Goal: Obtain resource: Download file/media

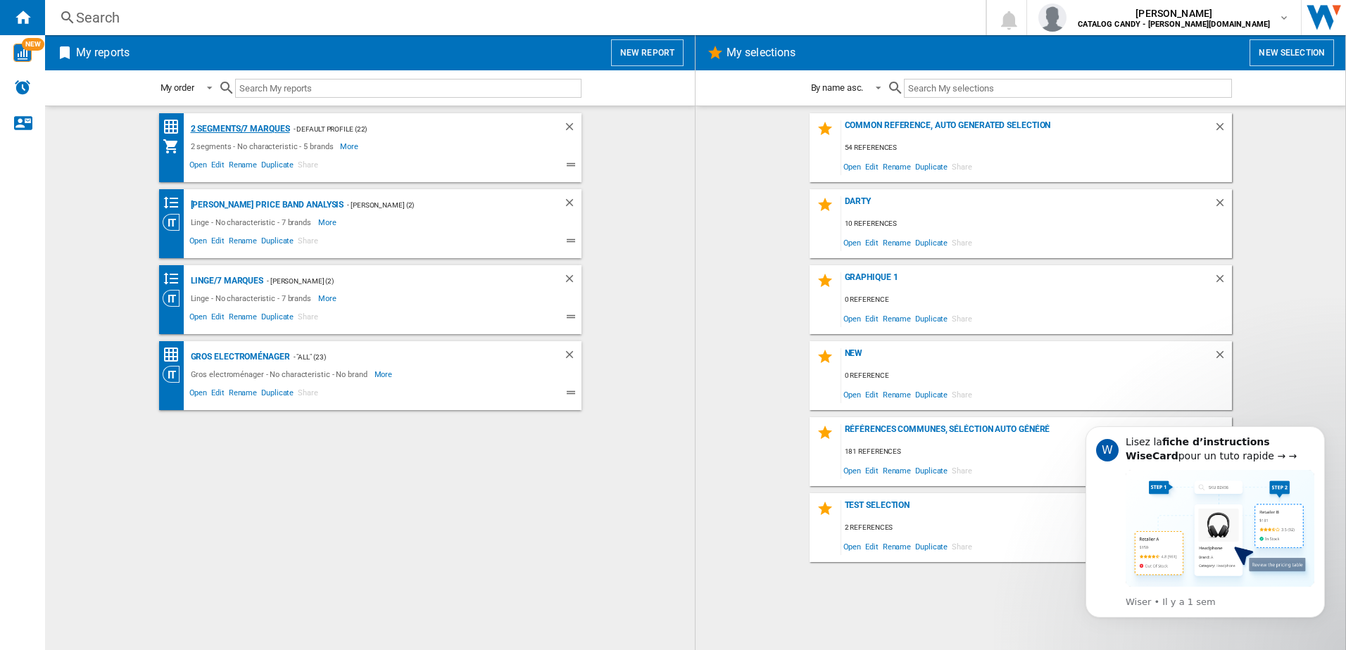
click at [254, 130] on div "2 segments/7 marques" at bounding box center [238, 129] width 103 height 18
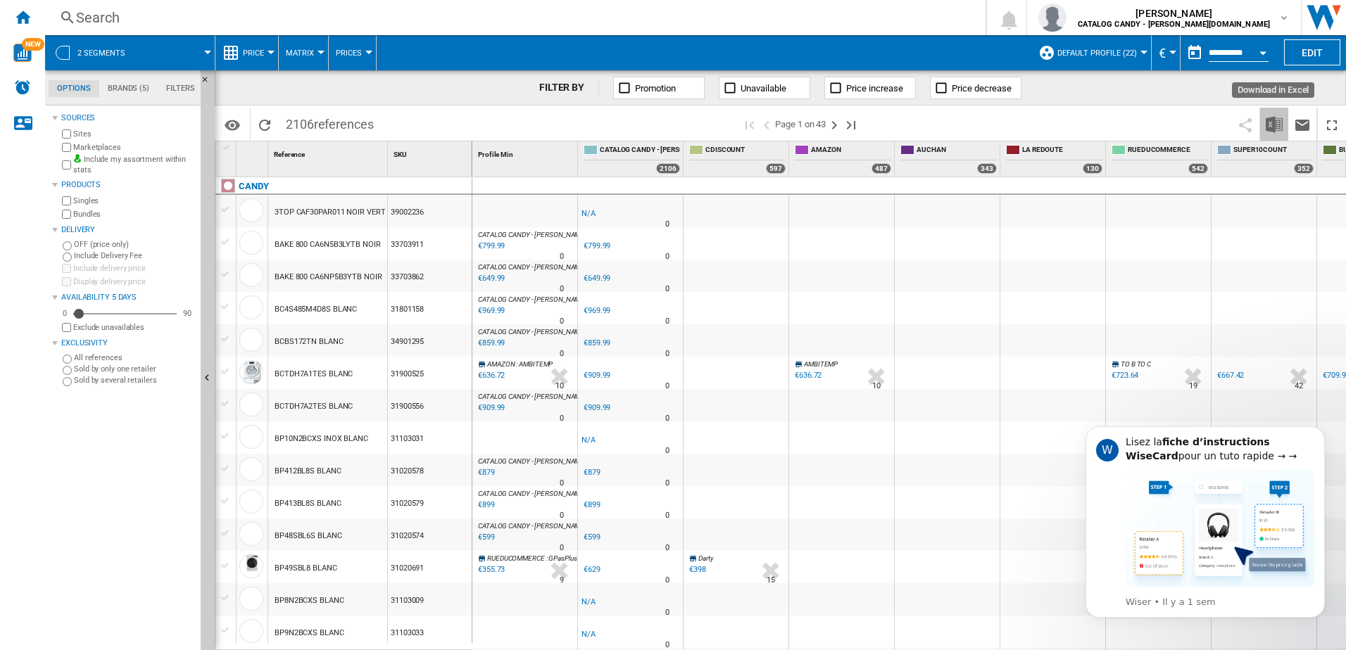
click at [1273, 126] on img "Download in Excel" at bounding box center [1274, 124] width 17 height 17
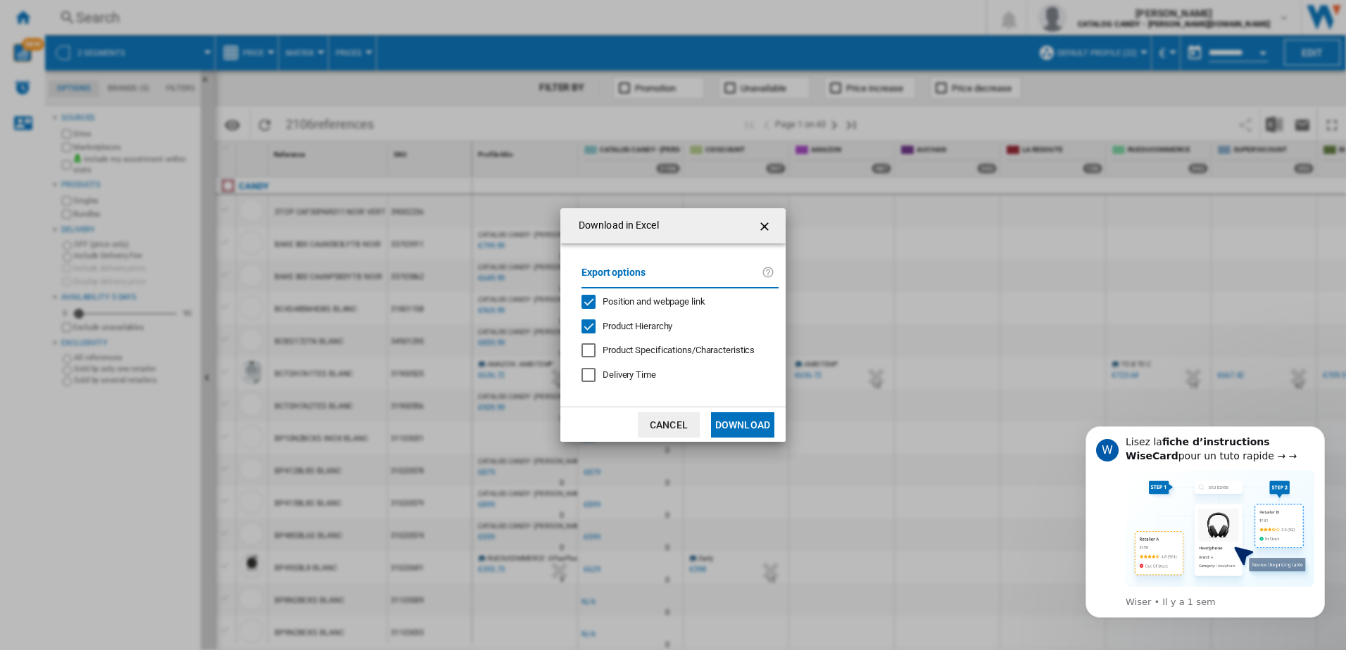
click at [731, 422] on button "Download" at bounding box center [742, 425] width 63 height 25
